Goal: Browse casually

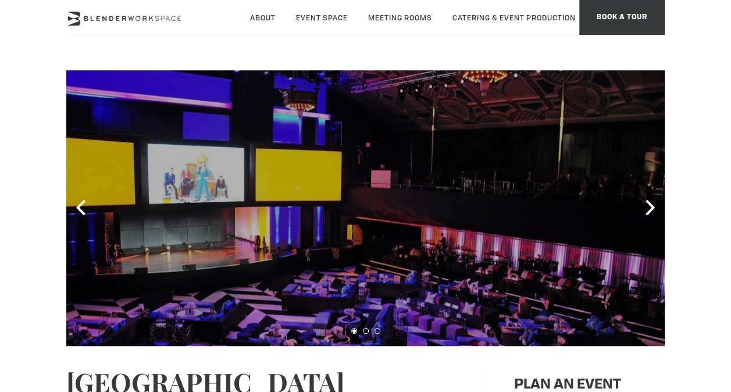
click at [59, 46] on header "About Neighborhood Global Collective Journal Event Space The Auditorium Event S…" at bounding box center [365, 35] width 731 height 70
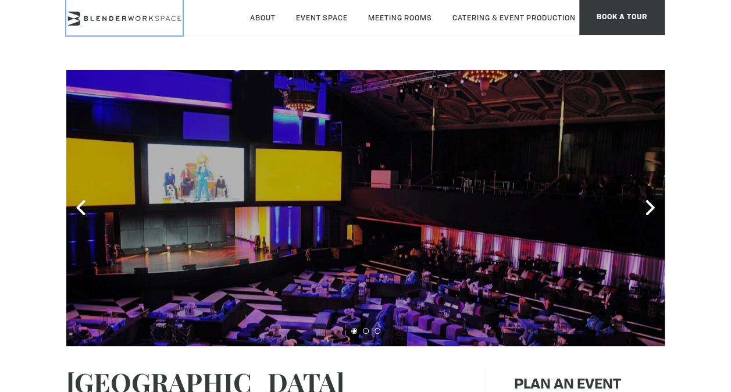
click at [130, 16] on icon at bounding box center [131, 18] width 6 height 5
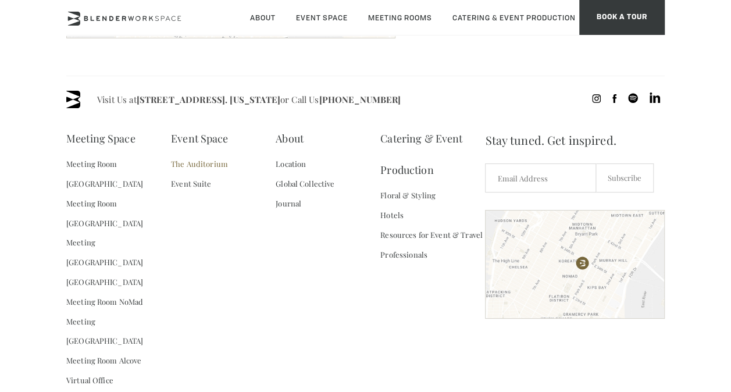
scroll to position [1613, 0]
